Goal: Contribute content: Add original content to the website for others to see

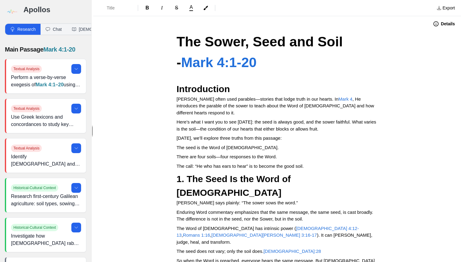
click at [29, 12] on h3 "Apollos" at bounding box center [54, 10] width 63 height 10
click at [16, 12] on img at bounding box center [12, 12] width 14 height 14
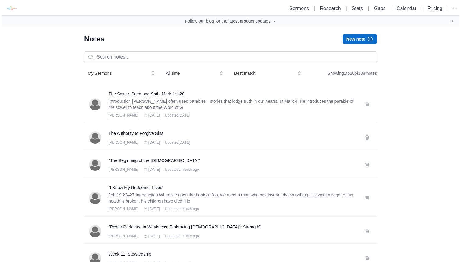
click at [358, 41] on button "New note" at bounding box center [360, 39] width 34 height 10
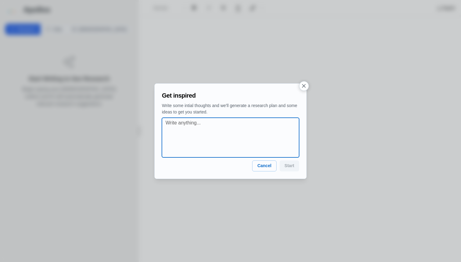
click at [218, 124] on textarea at bounding box center [233, 137] width 134 height 37
type textarea "v"
paste textarea "Peace! Be Still! Text: Mark 4:35–41"
type textarea "Peace! Be Still! Text: Mark 4:35–41"
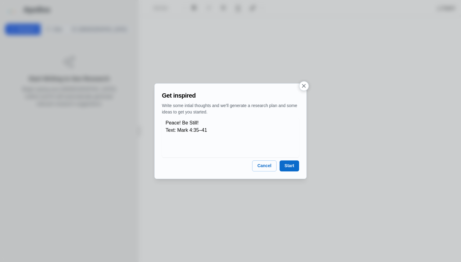
click at [286, 167] on button "Start" at bounding box center [290, 165] width 20 height 11
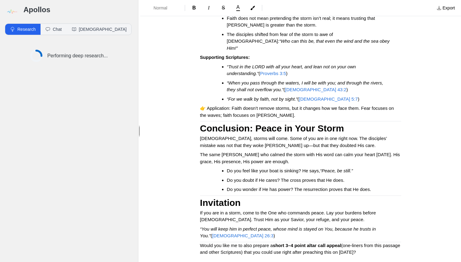
scroll to position [562, 0]
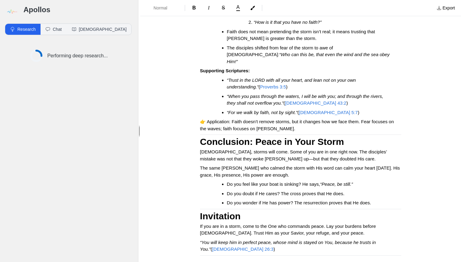
scroll to position [545, 0]
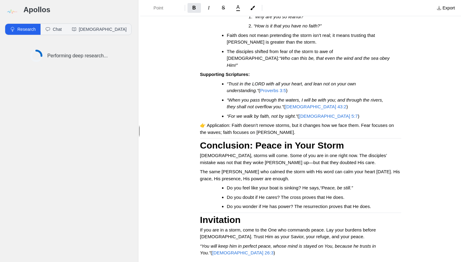
click at [200, 215] on strong "Invitation" at bounding box center [220, 220] width 41 height 10
click at [200, 140] on strong "Conclusion: Peace in Your Storm" at bounding box center [272, 145] width 144 height 10
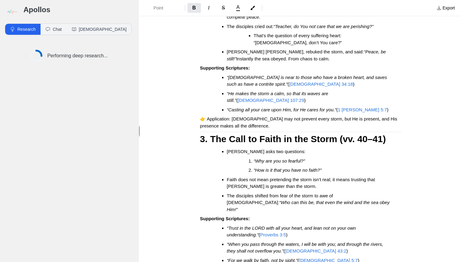
scroll to position [385, 0]
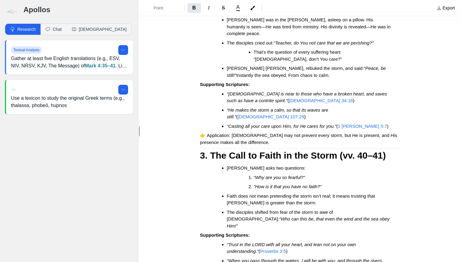
click at [199, 126] on div "Got it 👍 Based on your updated [DATE]–[DATE] calendar , the next [DEMOGRAPHIC_D…" at bounding box center [301, 55] width 244 height 816
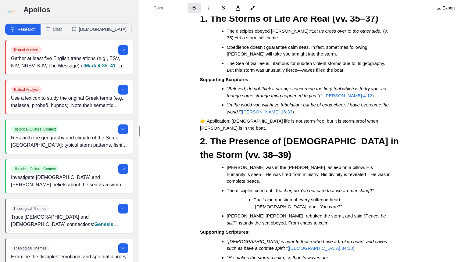
scroll to position [221, 0]
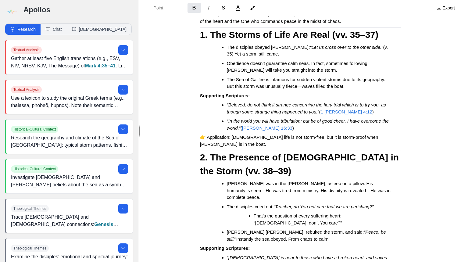
click at [198, 145] on div "Got it 👍 Based on your updated [DATE]–[DATE] calendar , the next [DEMOGRAPHIC_D…" at bounding box center [301, 217] width 244 height 815
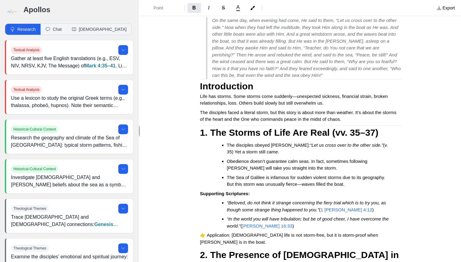
scroll to position [122, 0]
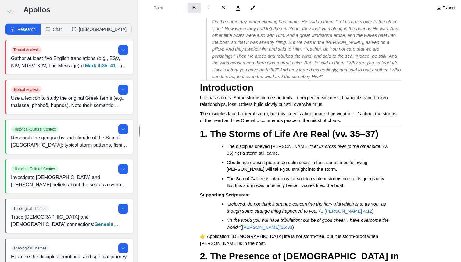
click at [202, 131] on strong "1. The Storms of Life Are Real (vv. 35–37)" at bounding box center [289, 134] width 178 height 10
click at [200, 84] on strong "Introduction" at bounding box center [226, 87] width 53 height 10
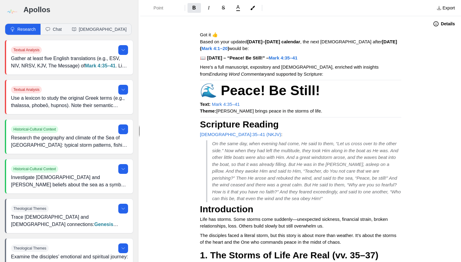
scroll to position [0, 0]
click at [211, 94] on span "🌊 Peace! Be Still!" at bounding box center [260, 91] width 120 height 16
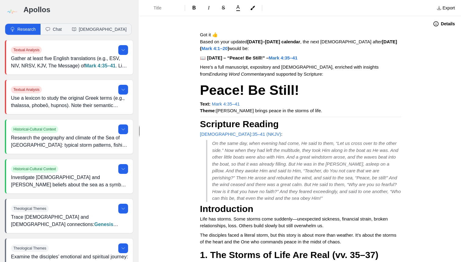
click at [202, 121] on strong "Scripture Reading" at bounding box center [239, 124] width 79 height 10
drag, startPoint x: 285, startPoint y: 73, endPoint x: 199, endPoint y: 34, distance: 94.6
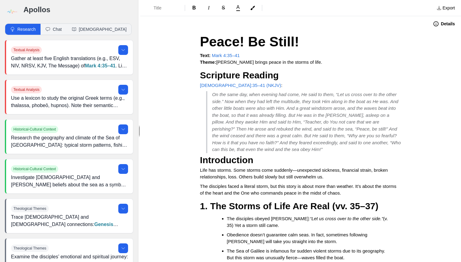
click at [435, 27] on button "Details" at bounding box center [443, 24] width 29 height 10
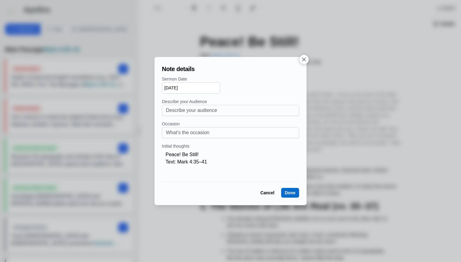
click at [287, 194] on button "Done" at bounding box center [290, 193] width 18 height 10
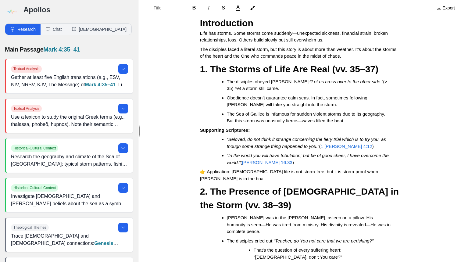
scroll to position [137, 0]
click at [10, 13] on img at bounding box center [12, 12] width 14 height 14
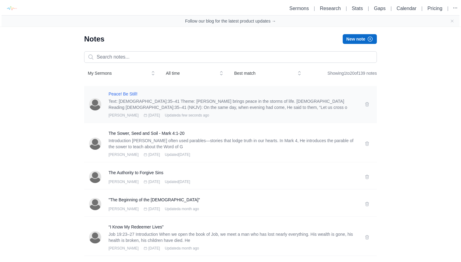
click at [155, 97] on h3 "Peace! Be Still!" at bounding box center [233, 94] width 249 height 6
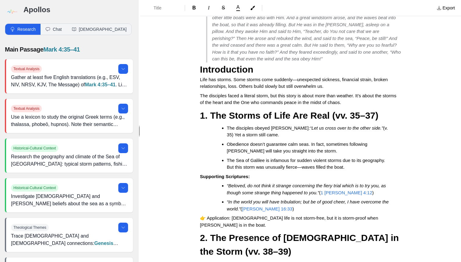
scroll to position [0, 0]
click at [266, 131] on li "The disciples obeyed [PERSON_NAME]: “Let us cross over to the other side.” (v. …" at bounding box center [309, 132] width 165 height 14
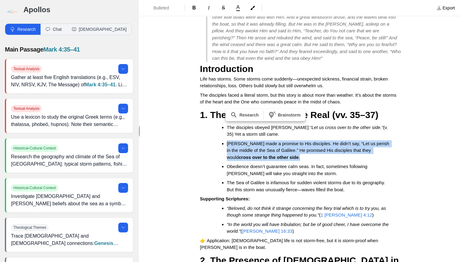
drag, startPoint x: 275, startPoint y: 153, endPoint x: 227, endPoint y: 140, distance: 50.5
click at [227, 140] on li "[PERSON_NAME] made a promise to His disciples. He didn’t say, “Let us perish in…" at bounding box center [309, 150] width 165 height 21
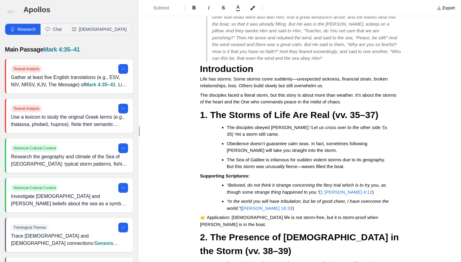
click at [377, 114] on h2 "1. The Storms of Life Are Real (vv. 35–37)" at bounding box center [300, 115] width 201 height 14
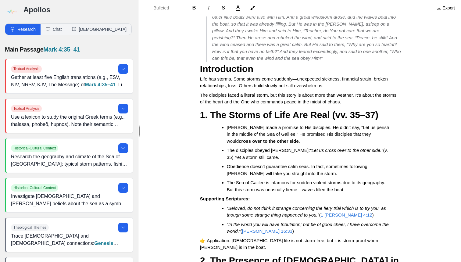
click at [302, 168] on li "Obedience doesn’t guarantee calm seas. In fact, sometimes following [PERSON_NAM…" at bounding box center [309, 170] width 165 height 14
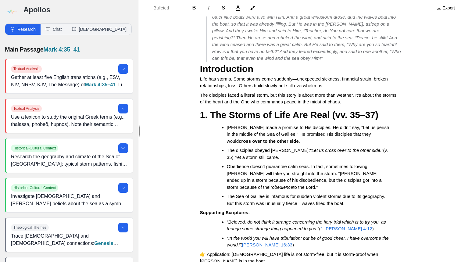
scroll to position [0, 0]
click at [304, 171] on span "Obedience doesn’t guarantee calm seas. In fact, sometimes following [PERSON_NAM…" at bounding box center [305, 177] width 156 height 26
click at [254, 181] on li "Obedience doesn’t guarantee calm seas. In fact, sometimes following [PERSON_NAM…" at bounding box center [309, 176] width 165 height 27
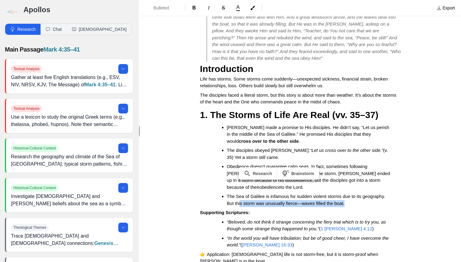
drag, startPoint x: 351, startPoint y: 201, endPoint x: 241, endPoint y: 199, distance: 109.5
click at [241, 199] on li "The Sea of Galilee is infamous for sudden violent storms due to its geography. …" at bounding box center [309, 200] width 165 height 14
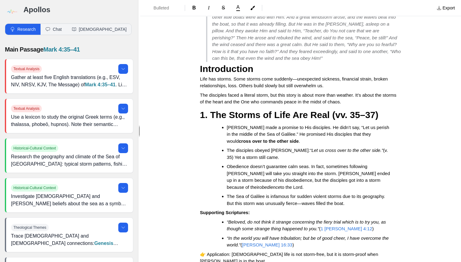
click at [238, 201] on span "The Sea of Galilee is infamous for sudden violent storms due to its geography. …" at bounding box center [306, 200] width 159 height 12
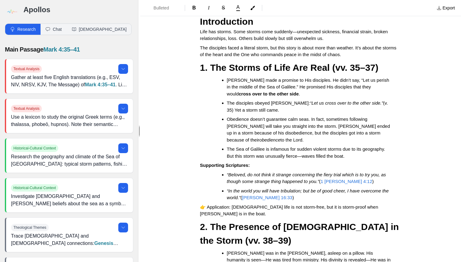
scroll to position [139, 0]
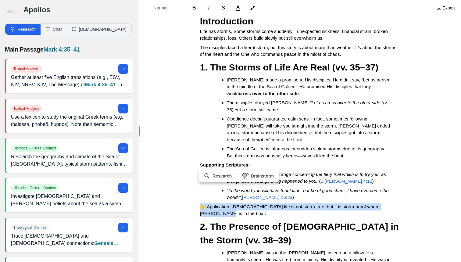
drag, startPoint x: 197, startPoint y: 201, endPoint x: 395, endPoint y: 204, distance: 198.5
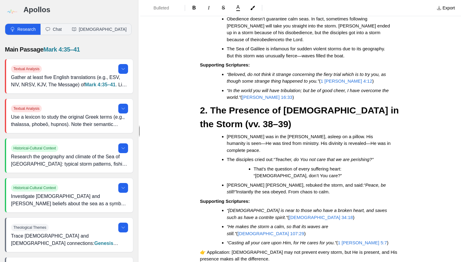
scroll to position [0, 0]
click at [345, 157] on em "“Teacher, do You not care that we are perishing?”" at bounding box center [324, 159] width 100 height 5
click at [197, 9] on button "B" at bounding box center [194, 8] width 13 height 10
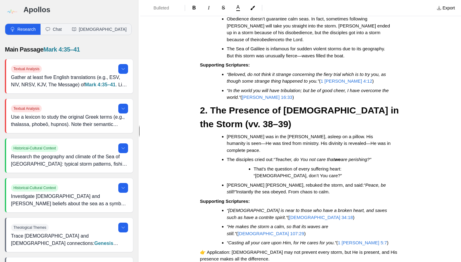
click at [323, 166] on li "That’s the question of every suffering heart: “[DEMOGRAPHIC_DATA], don’t You ca…" at bounding box center [318, 173] width 128 height 14
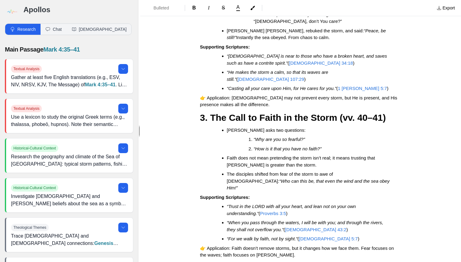
scroll to position [0, 1]
click at [330, 145] on li "“How is it that you have no faith?”" at bounding box center [318, 148] width 128 height 7
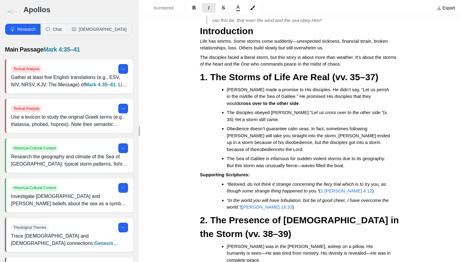
scroll to position [0, 0]
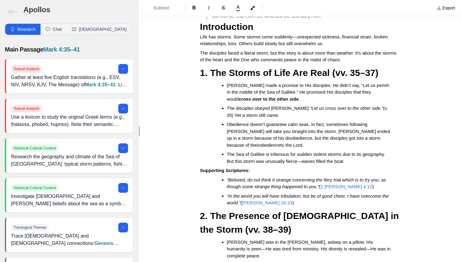
click at [228, 89] on span "[PERSON_NAME] made a promise to His disciples. He didn’t say, “Let us perish in…" at bounding box center [309, 92] width 164 height 19
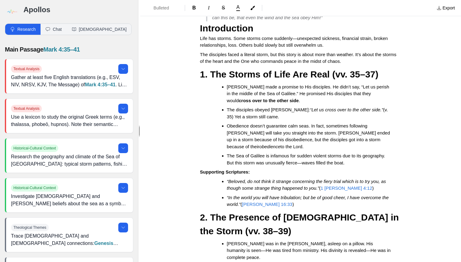
scroll to position [0, 0]
drag, startPoint x: 202, startPoint y: 73, endPoint x: 299, endPoint y: 113, distance: 105.1
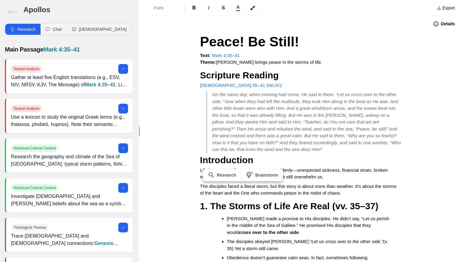
click at [330, 102] on em "On the same day, when evening had come, He said to them, “Let us cross over to …" at bounding box center [307, 122] width 190 height 60
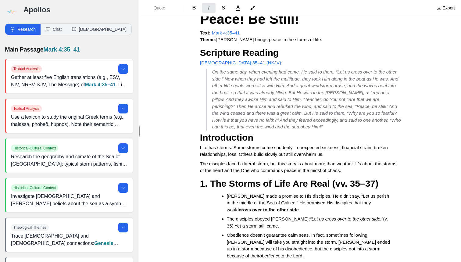
scroll to position [24, 0]
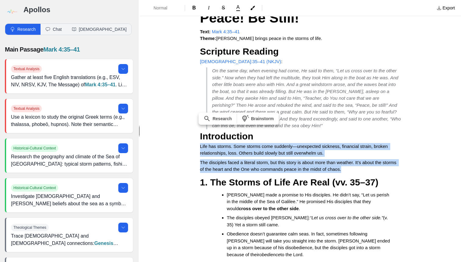
drag, startPoint x: 200, startPoint y: 145, endPoint x: 362, endPoint y: 170, distance: 164.0
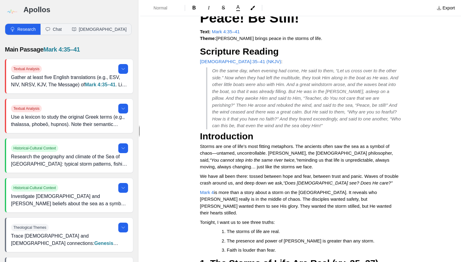
click at [330, 173] on span "We have all been there: tossed between hope and fear, between trust and panic. …" at bounding box center [300, 179] width 200 height 12
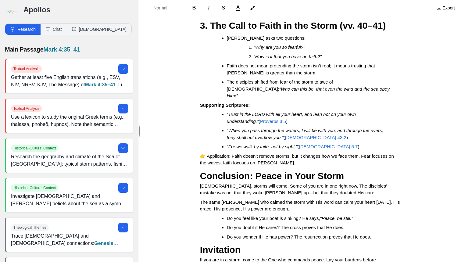
scroll to position [567, 0]
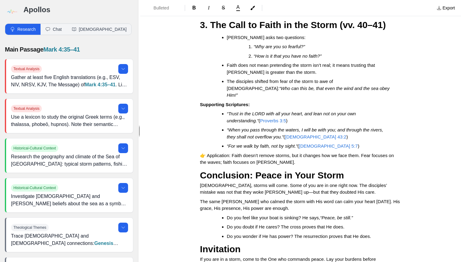
click at [378, 233] on li "Do you wonder if He has power? The resurrection proves that He does." at bounding box center [309, 236] width 165 height 7
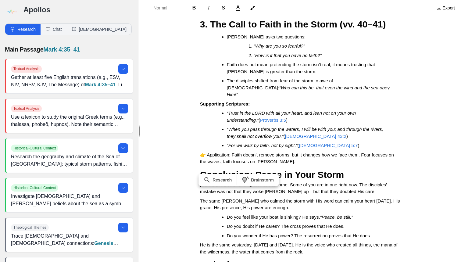
drag, startPoint x: 313, startPoint y: 213, endPoint x: 197, endPoint y: 207, distance: 116.0
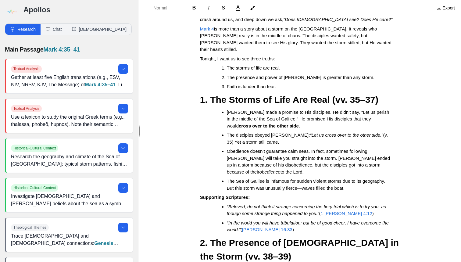
scroll to position [187, 0]
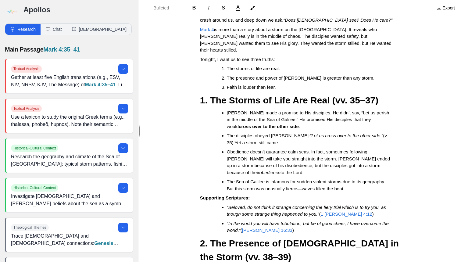
click at [225, 248] on h2 "2. The Presence of [DEMOGRAPHIC_DATA] in the Storm (vv. 38–39)" at bounding box center [300, 249] width 201 height 27
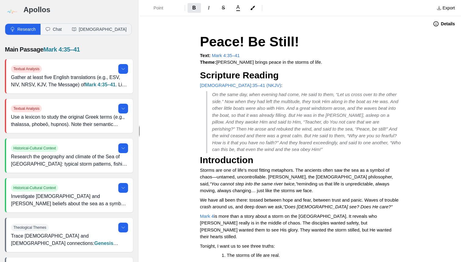
scroll to position [0, 0]
click at [443, 21] on button "Details" at bounding box center [443, 24] width 29 height 10
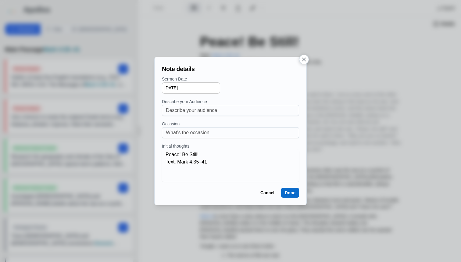
click at [287, 190] on button "Done" at bounding box center [290, 193] width 18 height 10
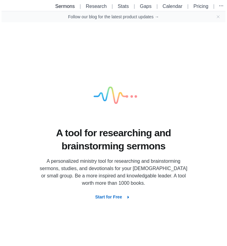
click at [69, 5] on link "Sermons" at bounding box center [65, 6] width 20 height 5
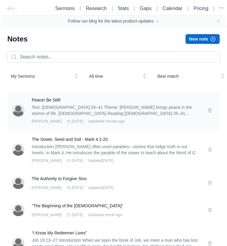
click at [97, 116] on p "Text: [DEMOGRAPHIC_DATA]:35–41 Theme: [PERSON_NAME] brings peace in the storms …" at bounding box center [116, 110] width 168 height 12
click at [40, 103] on h3 "Peace! Be Still!" at bounding box center [116, 100] width 168 height 6
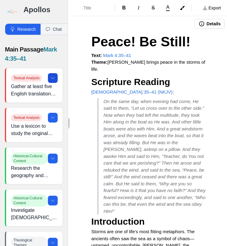
click at [50, 80] on button at bounding box center [53, 78] width 10 height 10
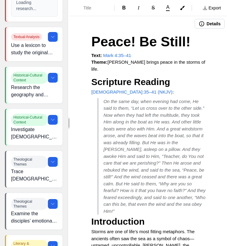
scroll to position [165, 1]
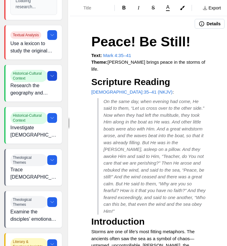
click at [53, 77] on icon at bounding box center [52, 75] width 5 height 5
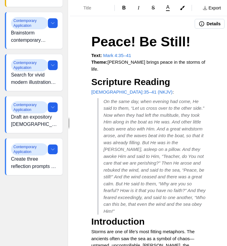
scroll to position [560, 0]
click at [52, 150] on icon at bounding box center [52, 150] width 3 height 2
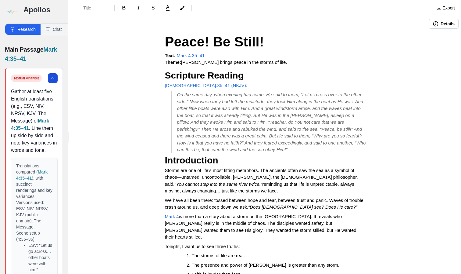
scroll to position [0, 0]
click at [54, 81] on button at bounding box center [53, 78] width 10 height 10
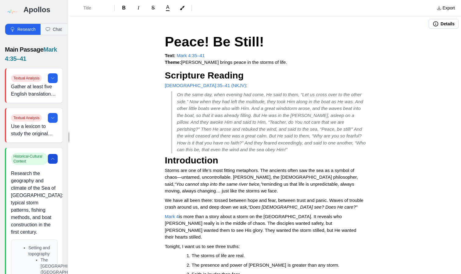
click at [52, 155] on button at bounding box center [53, 159] width 10 height 10
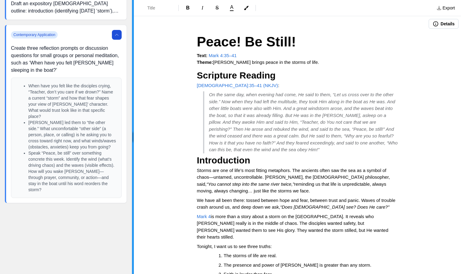
scroll to position [464, 0]
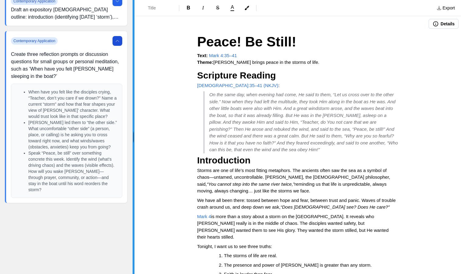
drag, startPoint x: 70, startPoint y: 140, endPoint x: 133, endPoint y: 144, distance: 62.3
click at [133, 144] on div at bounding box center [134, 137] width 2 height 274
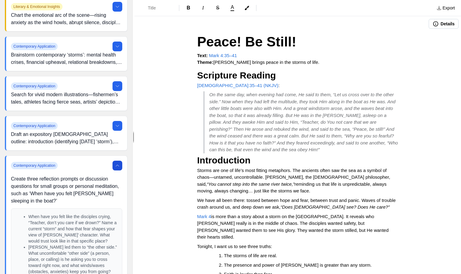
scroll to position [336, 0]
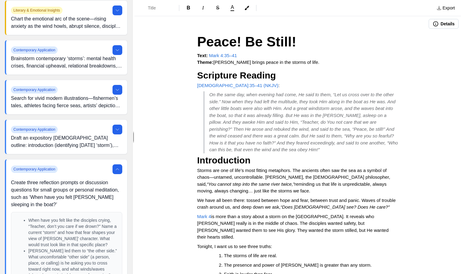
click at [115, 167] on icon at bounding box center [117, 168] width 5 height 5
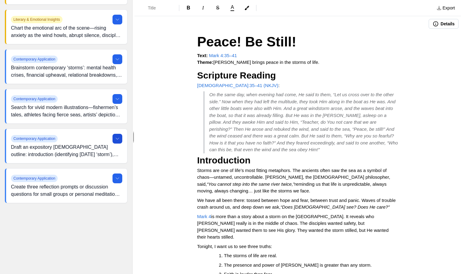
click at [116, 143] on button at bounding box center [118, 139] width 10 height 10
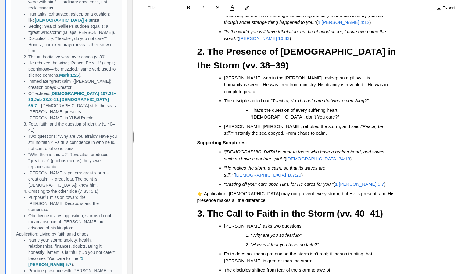
scroll to position [379, 0]
click at [218, 74] on ul "Jesus was in the stern, asleep on a pillow. His humanity is seen—He was tired f…" at bounding box center [300, 105] width 196 height 62
click at [227, 58] on div "Peace! Be Still! Text: Mark 4:35–41 Theme: [PERSON_NAME] brings peace in the st…" at bounding box center [298, 91] width 244 height 876
click at [227, 55] on h2 "2. The Presence of [DEMOGRAPHIC_DATA] in the Storm (vv. 38–39)" at bounding box center [297, 57] width 201 height 27
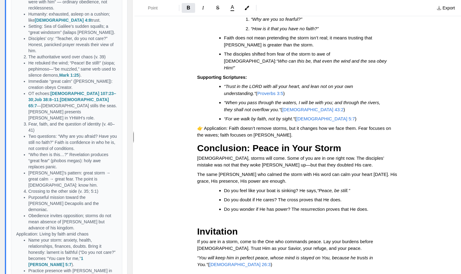
scroll to position [593, 0]
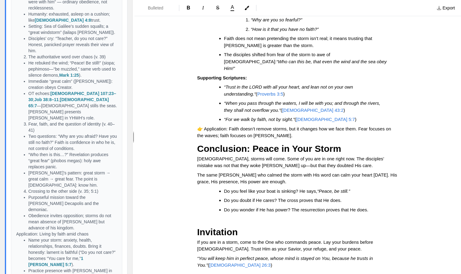
drag, startPoint x: 409, startPoint y: 74, endPoint x: 402, endPoint y: 72, distance: 7.3
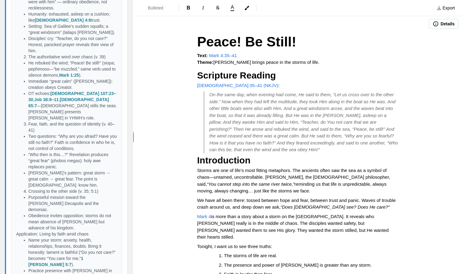
scroll to position [0, 0]
